Goal: Information Seeking & Learning: Learn about a topic

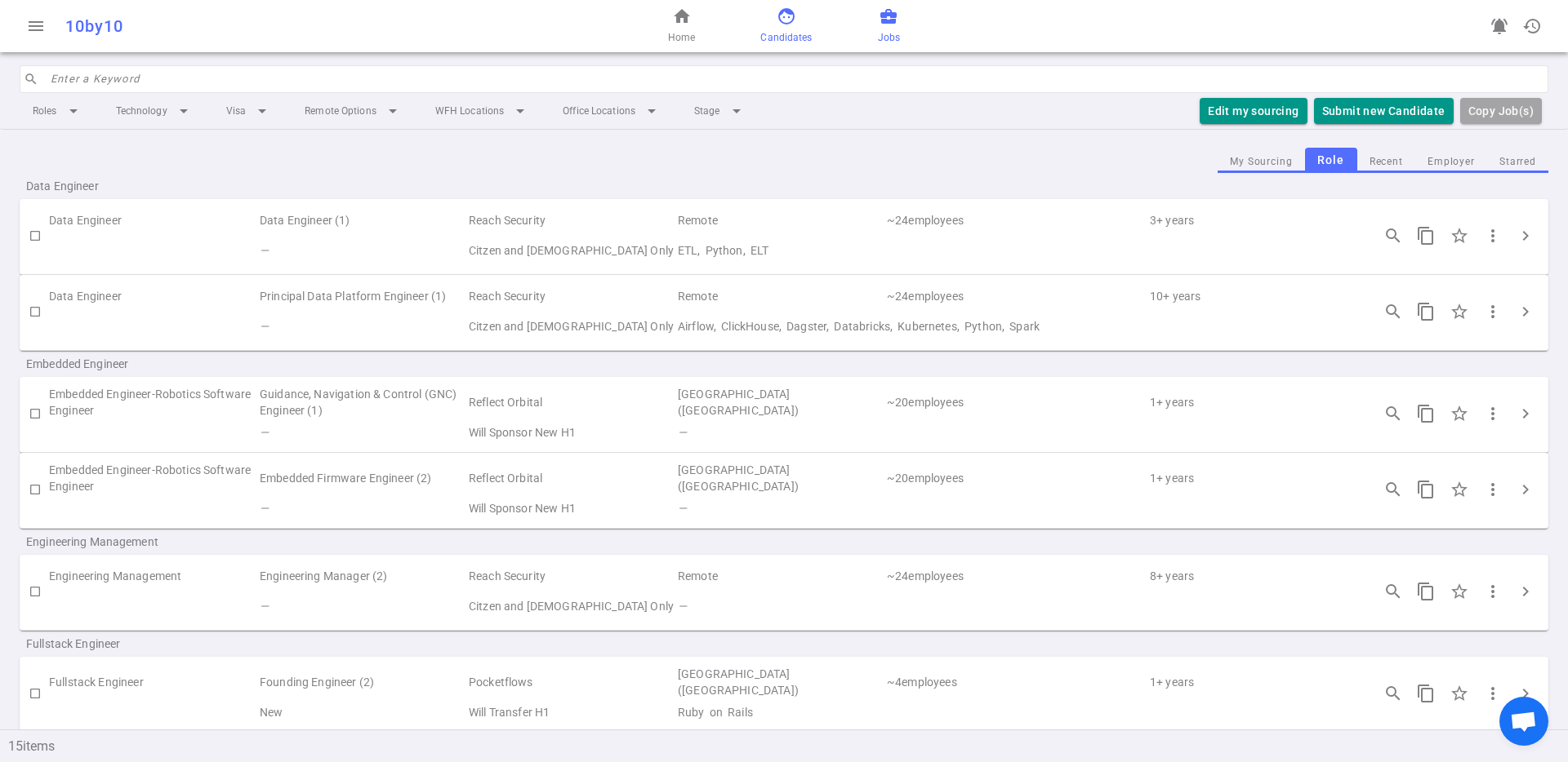
click at [806, 22] on link "face Candidates" at bounding box center [786, 26] width 52 height 39
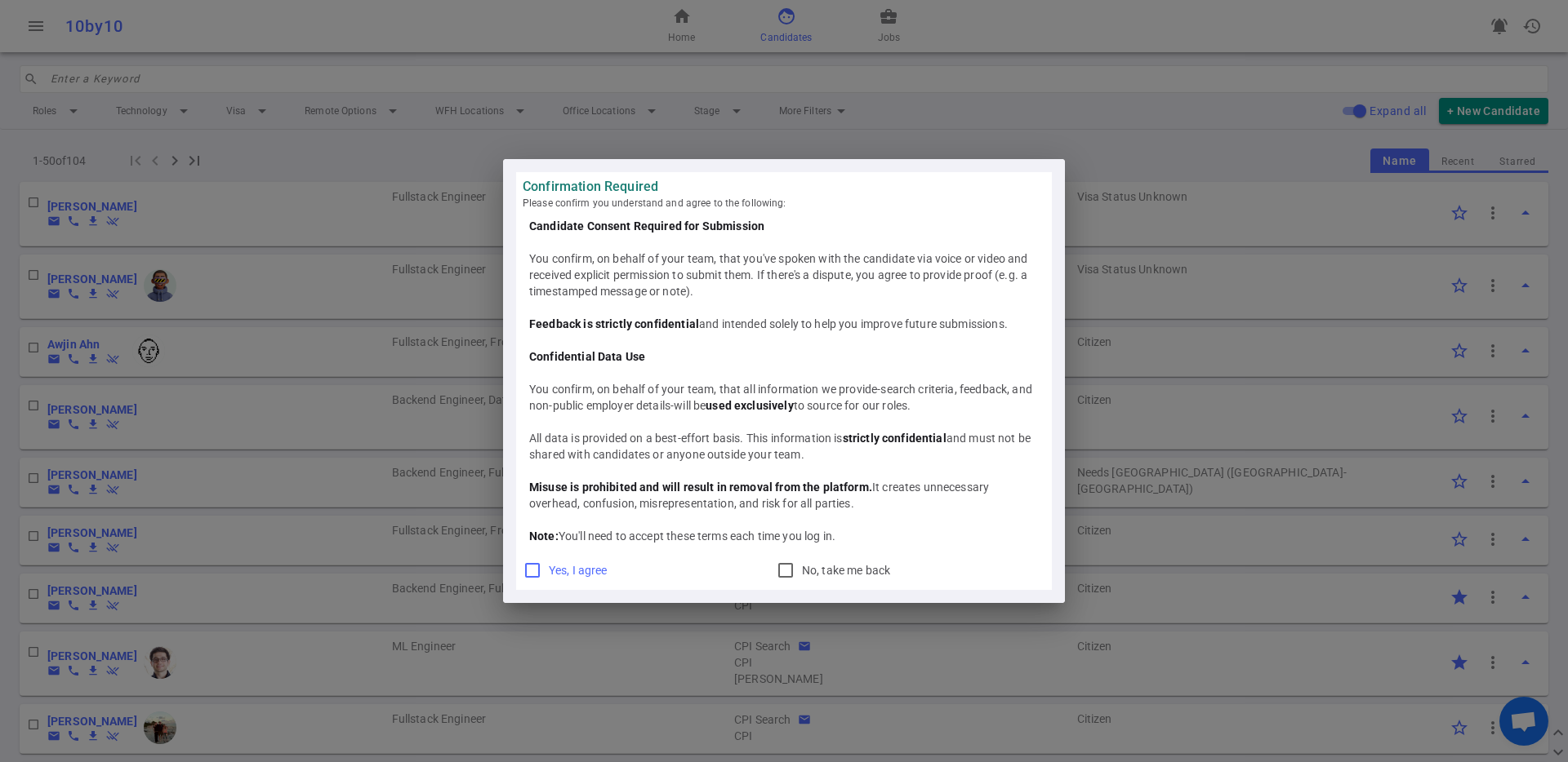
click at [563, 566] on span "Yes, I agree" at bounding box center [578, 571] width 59 height 13
click at [542, 566] on input "Yes, I agree" at bounding box center [532, 570] width 20 height 20
checkbox input "true"
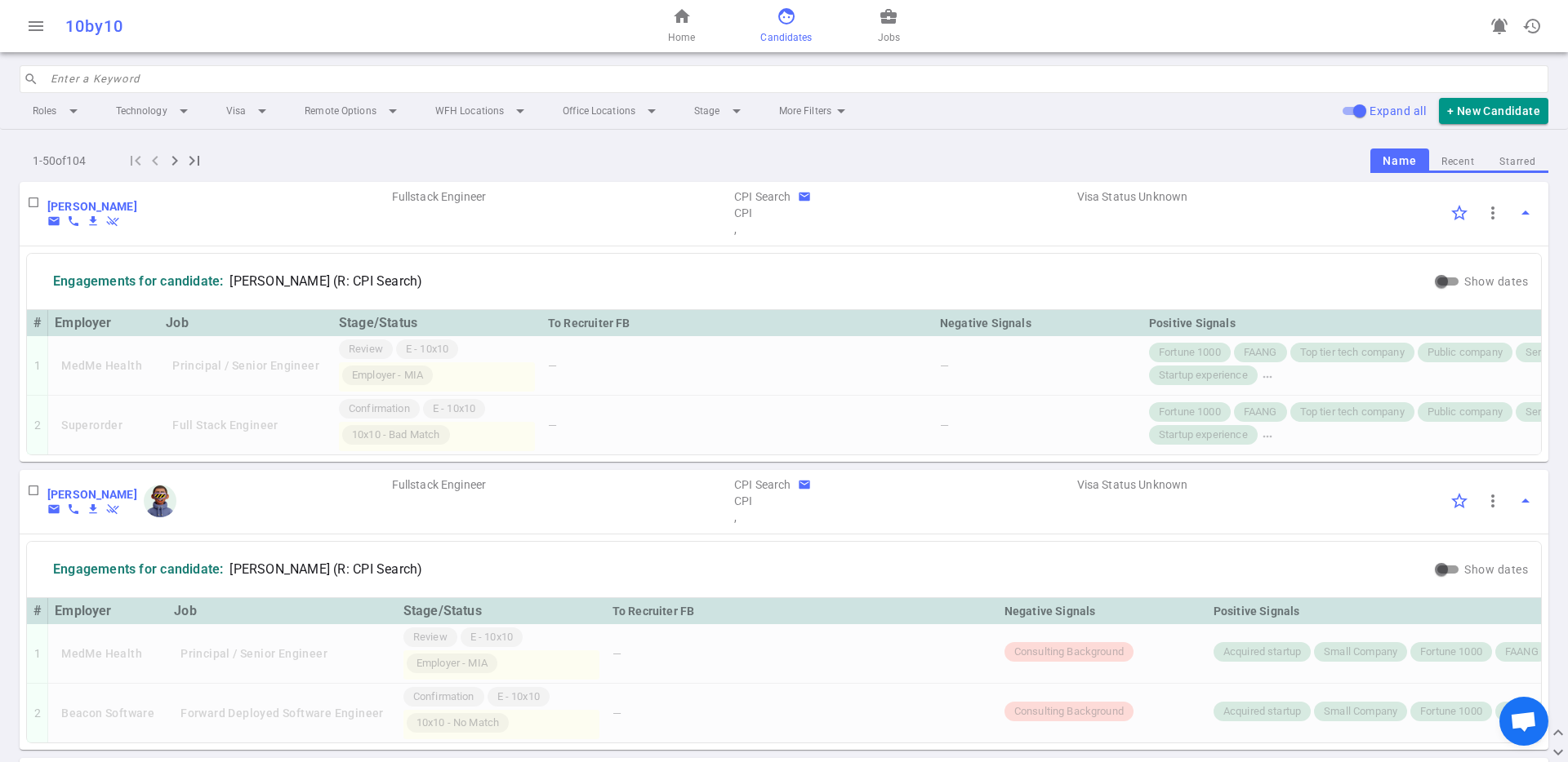
click at [903, 23] on div "home Home face Candidates business_center Jobs" at bounding box center [784, 26] width 510 height 52
click at [901, 22] on div "home Home face Candidates business_center Jobs" at bounding box center [784, 26] width 510 height 52
click at [885, 20] on span "business_center" at bounding box center [888, 16] width 20 height 20
